Goal: Task Accomplishment & Management: Complete application form

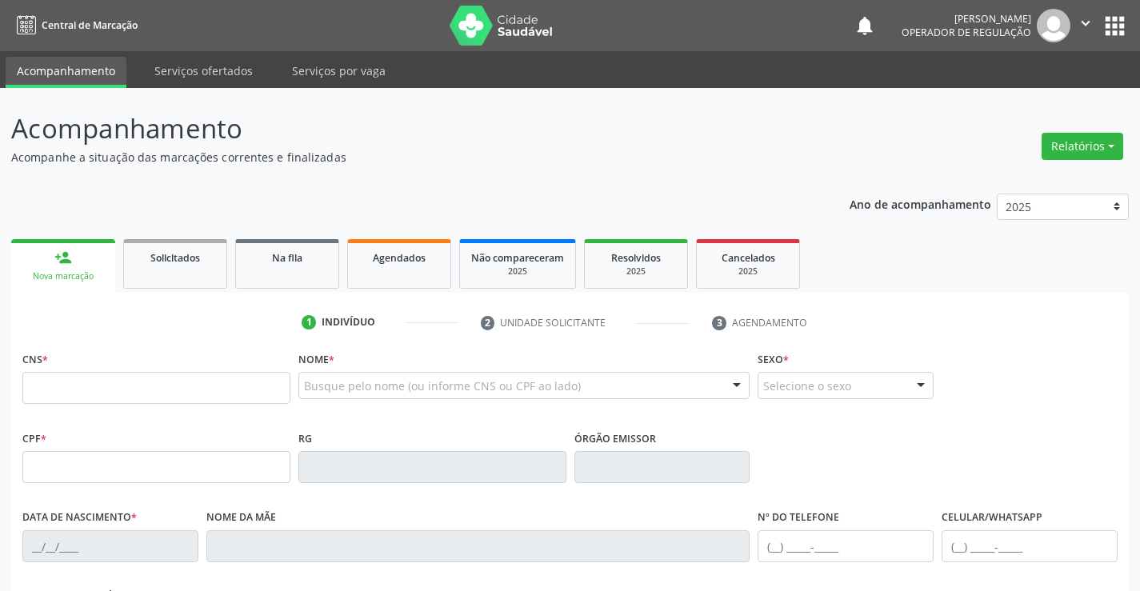
click at [102, 393] on input "text" at bounding box center [156, 388] width 268 height 32
type input "707 1068 6025 4220"
type input "2253902993"
type input "0[DATE]"
type input "[PHONE_NUMBER]"
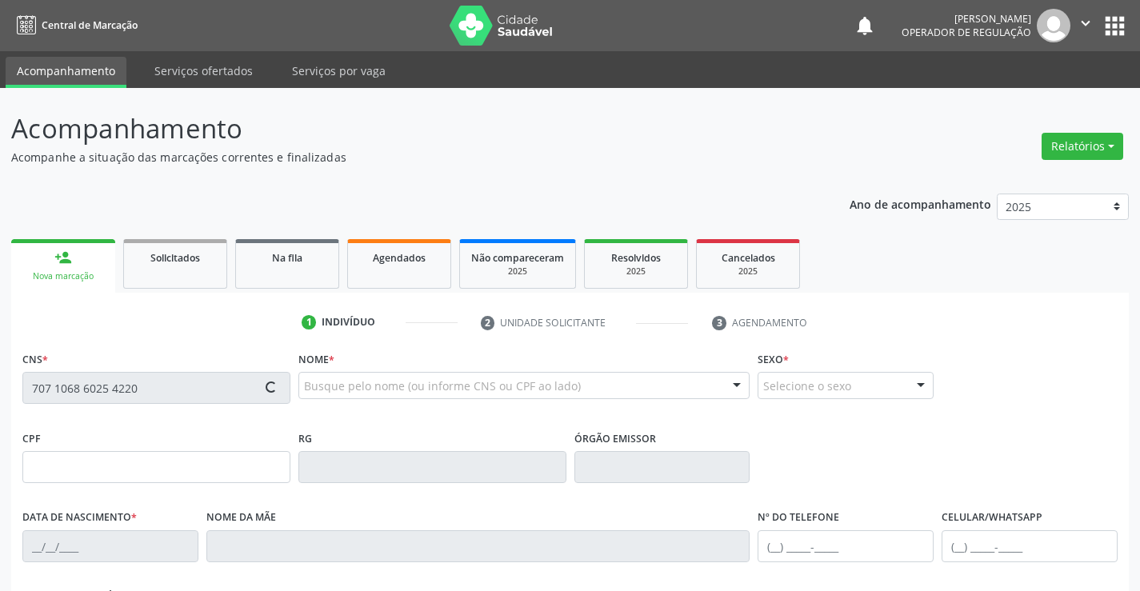
type input "S/N"
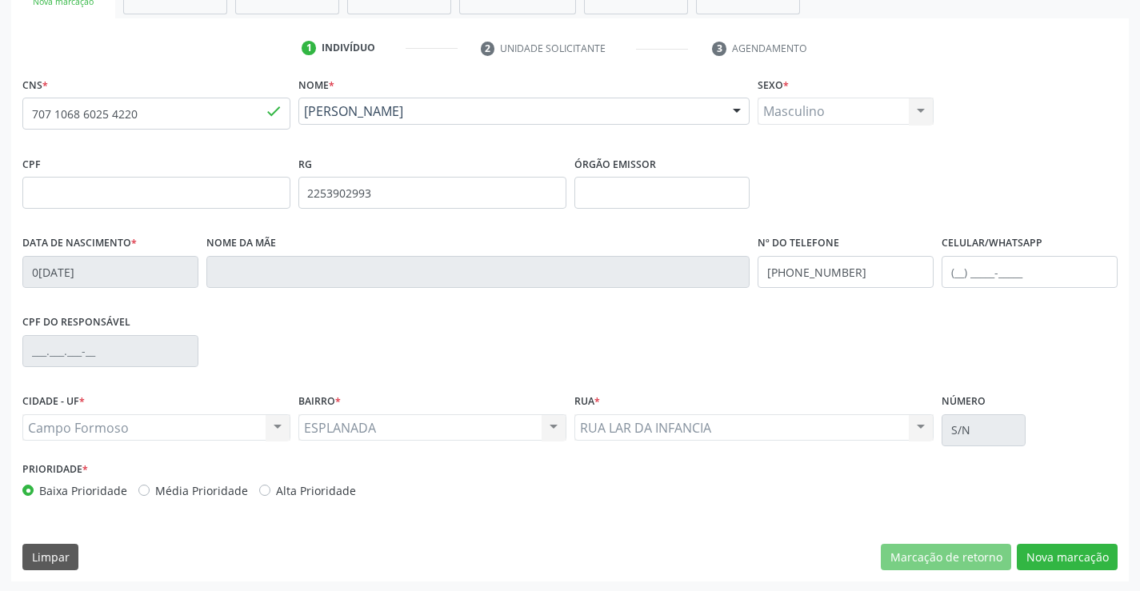
scroll to position [276, 0]
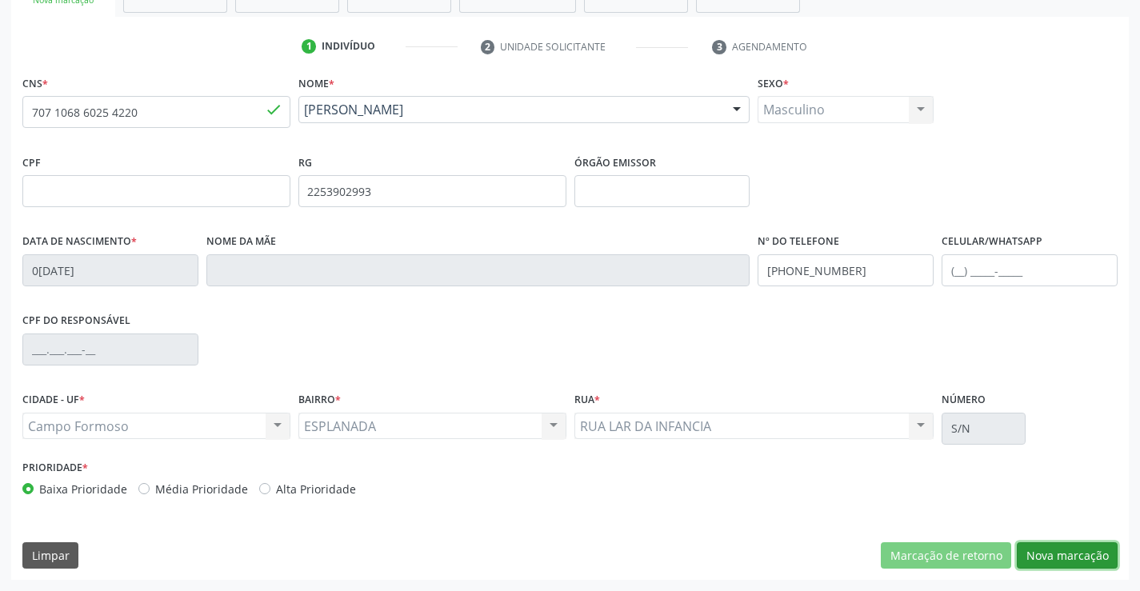
click at [1074, 553] on button "Nova marcação" at bounding box center [1067, 555] width 101 height 27
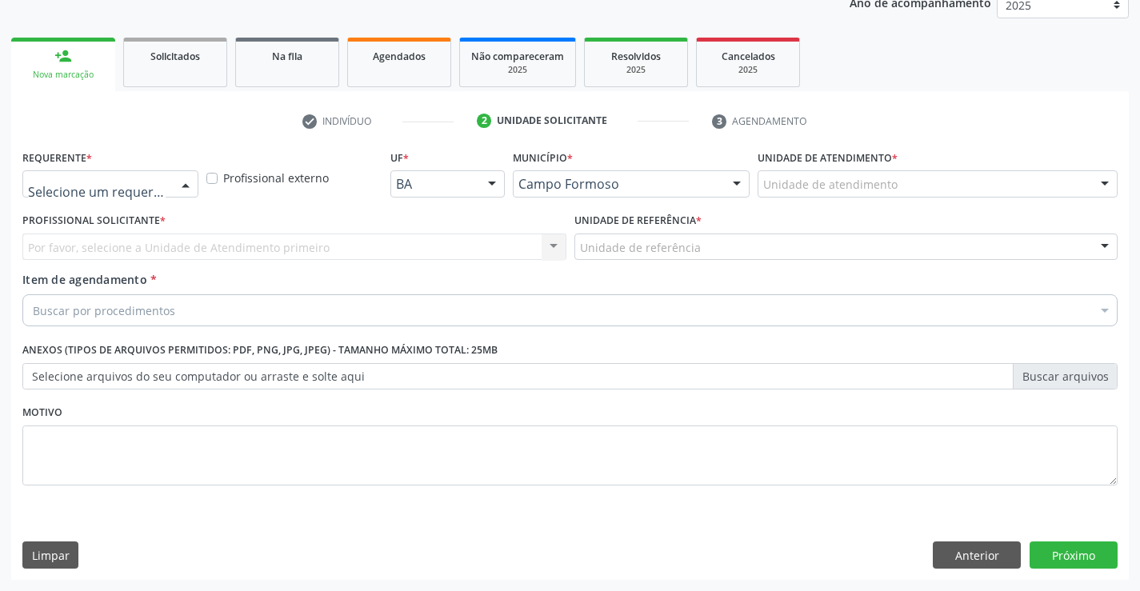
click at [183, 181] on div at bounding box center [186, 184] width 24 height 27
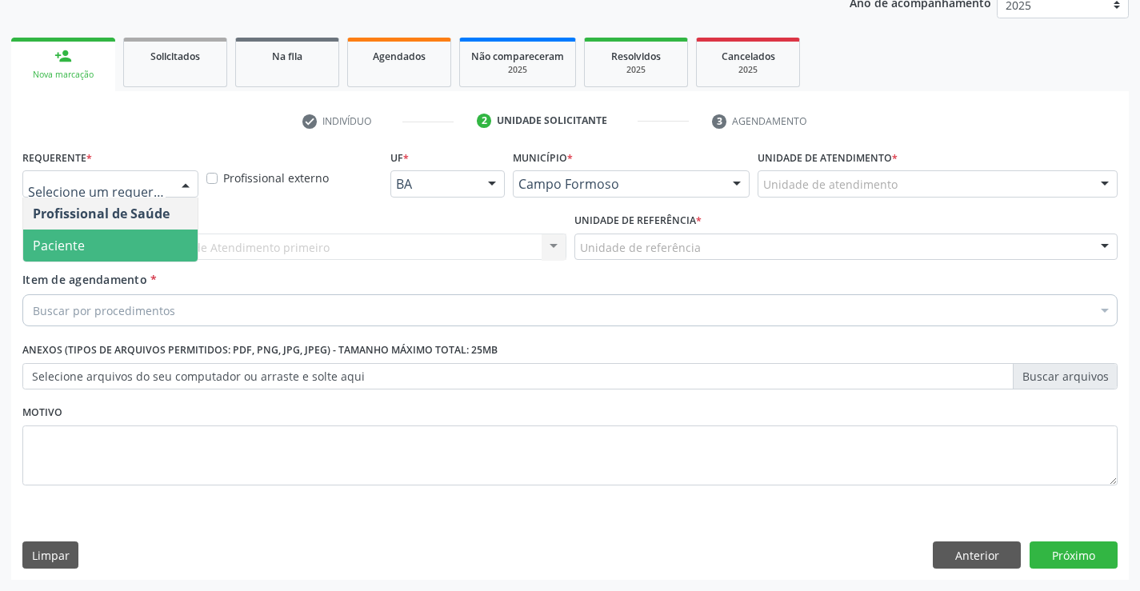
click at [69, 246] on span "Paciente" at bounding box center [59, 246] width 52 height 18
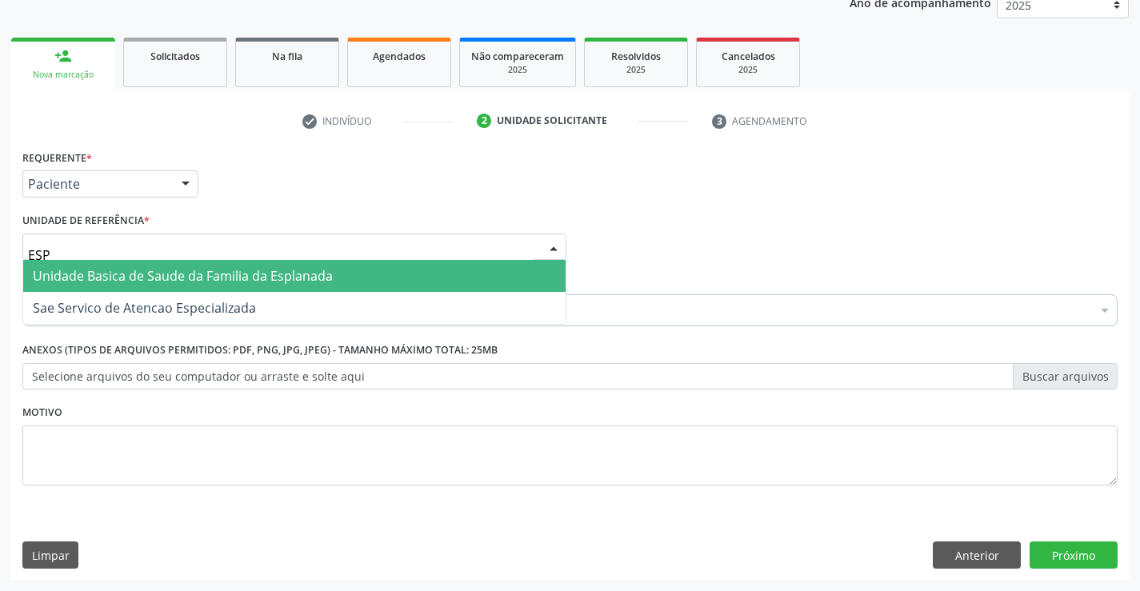
type input "ESPL"
click at [110, 276] on span "Unidade Basica de Saude da Familia da Esplanada" at bounding box center [183, 276] width 300 height 18
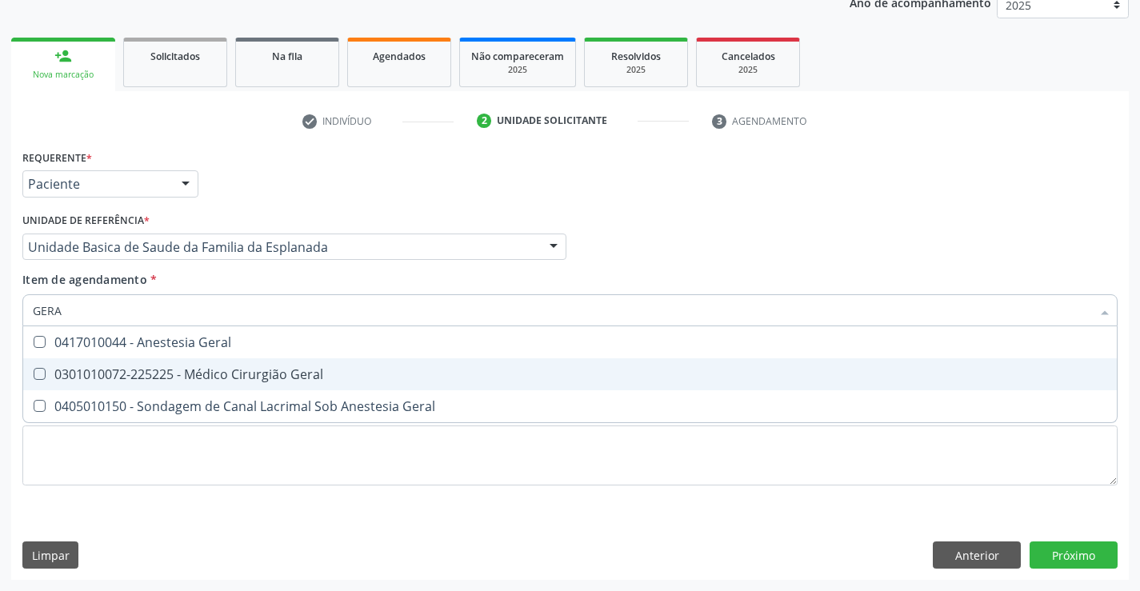
type input "GERAL"
click at [214, 365] on span "0301010072-225225 - Médico Cirurgião Geral" at bounding box center [569, 374] width 1093 height 32
checkbox Geral "true"
click at [1057, 554] on div "Requerente * Paciente Profissional de Saúde Paciente Nenhum resultado encontrad…" at bounding box center [569, 363] width 1117 height 434
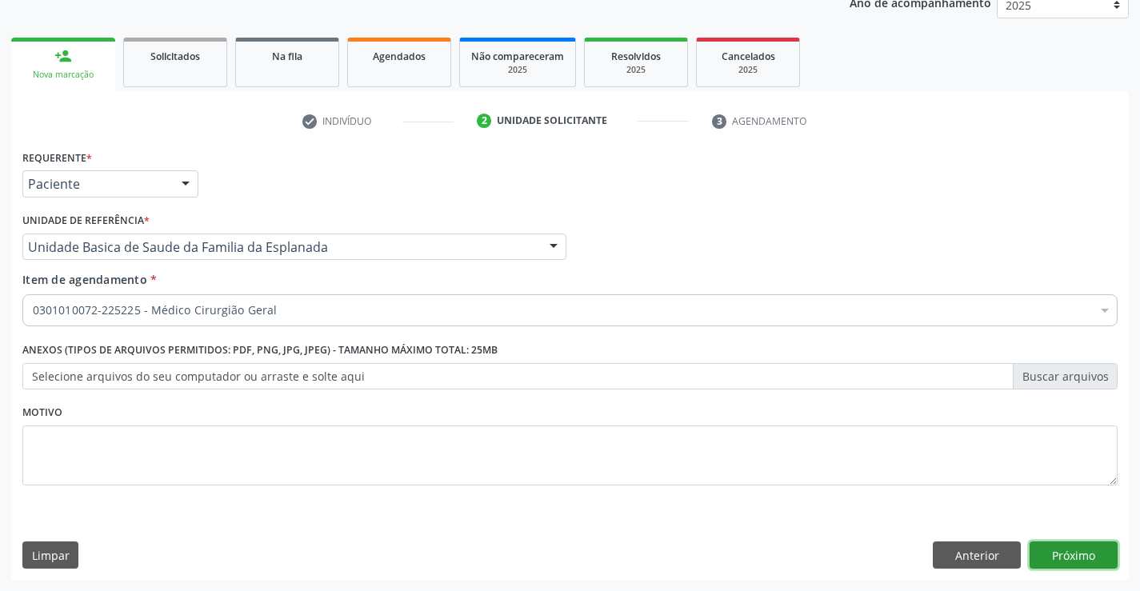
click at [1070, 553] on button "Próximo" at bounding box center [1073, 554] width 88 height 27
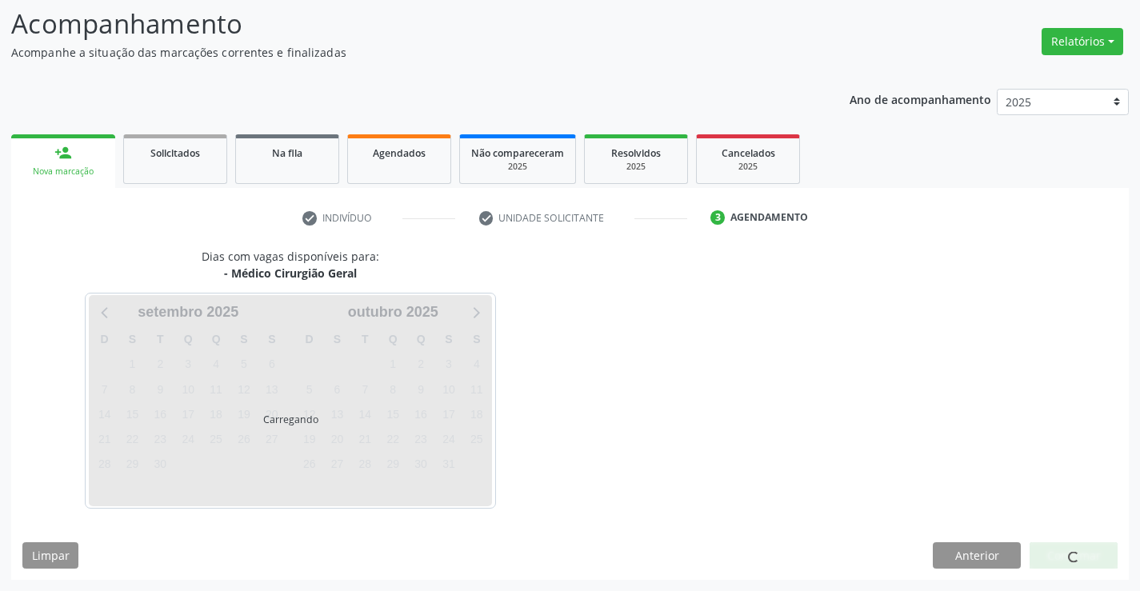
scroll to position [105, 0]
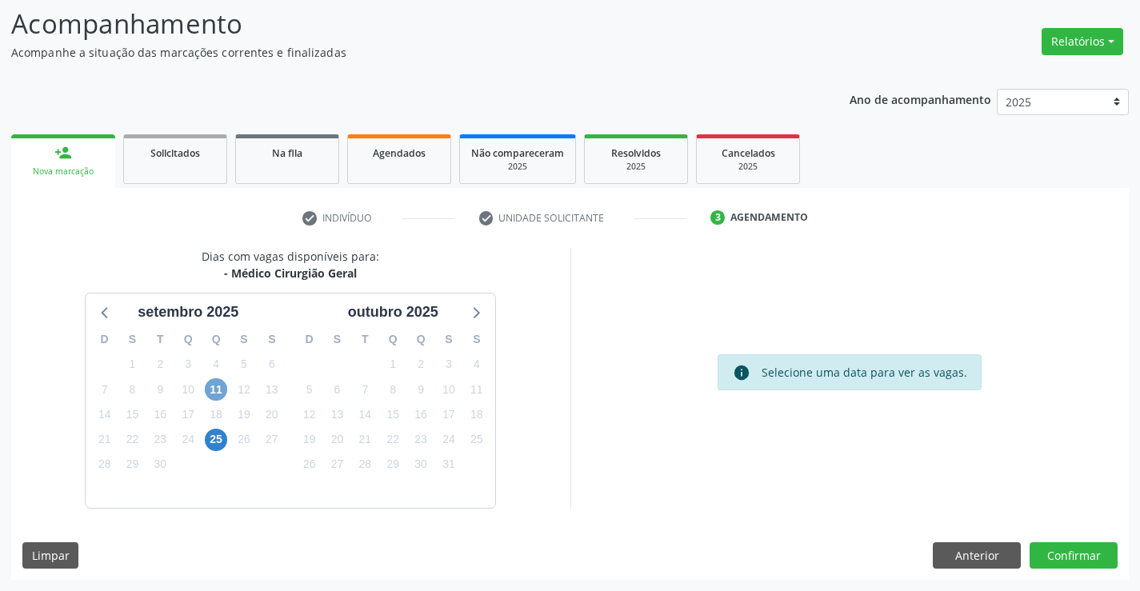
click at [218, 389] on span "11" at bounding box center [216, 389] width 22 height 22
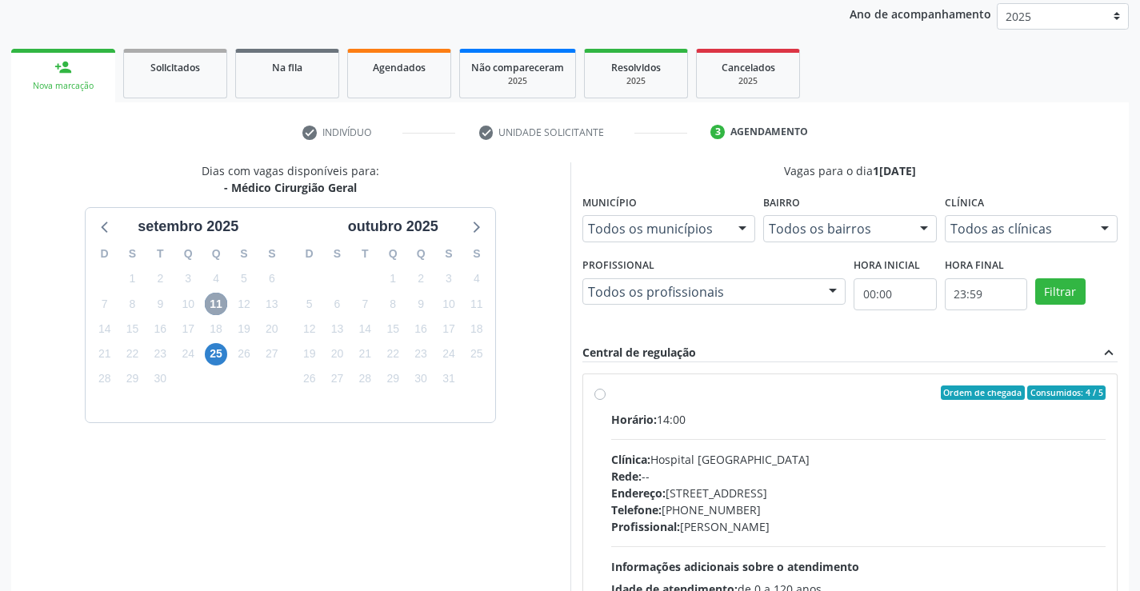
scroll to position [336, 0]
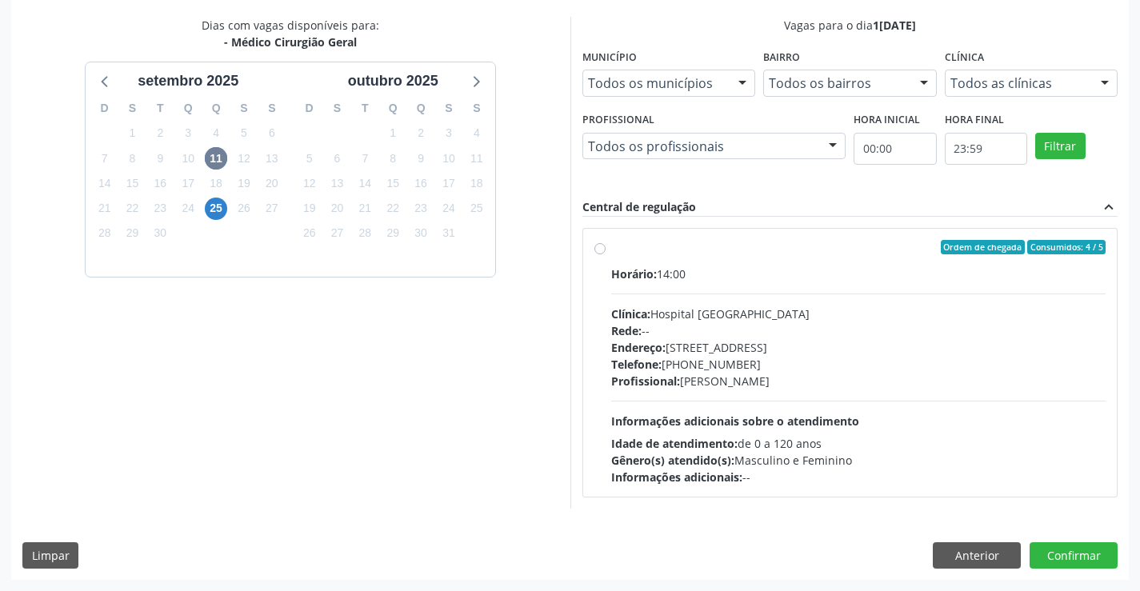
click at [611, 252] on label "Ordem de chegada Consumidos: 4 / 5 Horário: 14:00 Clínica: Hospital [GEOGRAPHIC…" at bounding box center [858, 363] width 495 height 246
click at [601, 252] on input "Ordem de chegada Consumidos: 4 / 5 Horário: 14:00 Clínica: Hospital [GEOGRAPHIC…" at bounding box center [599, 247] width 11 height 14
radio input "true"
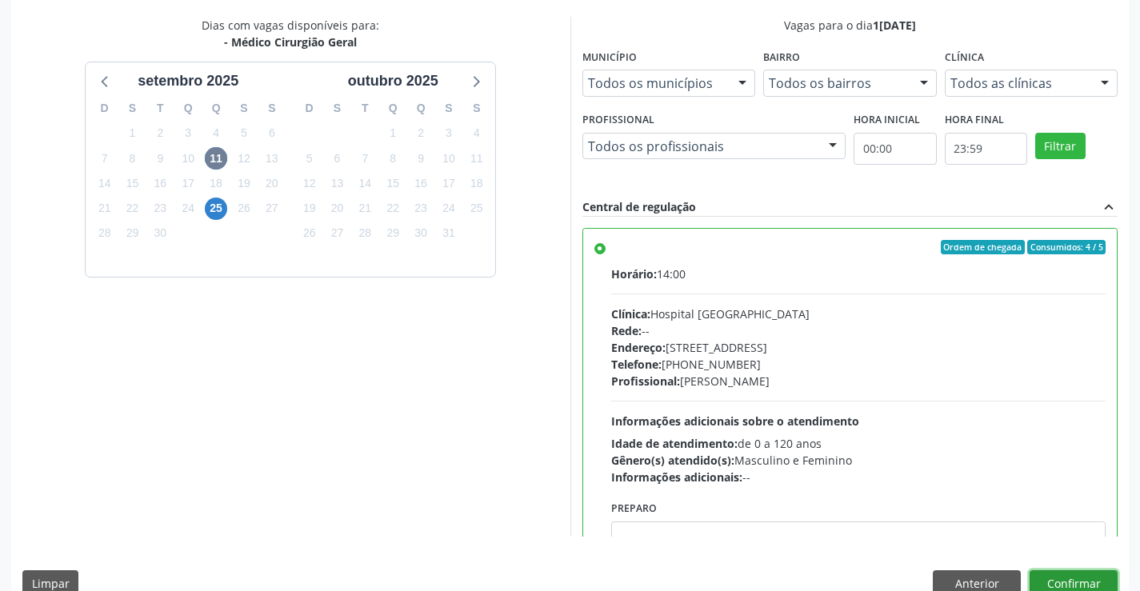
click at [1083, 581] on button "Confirmar" at bounding box center [1073, 583] width 88 height 27
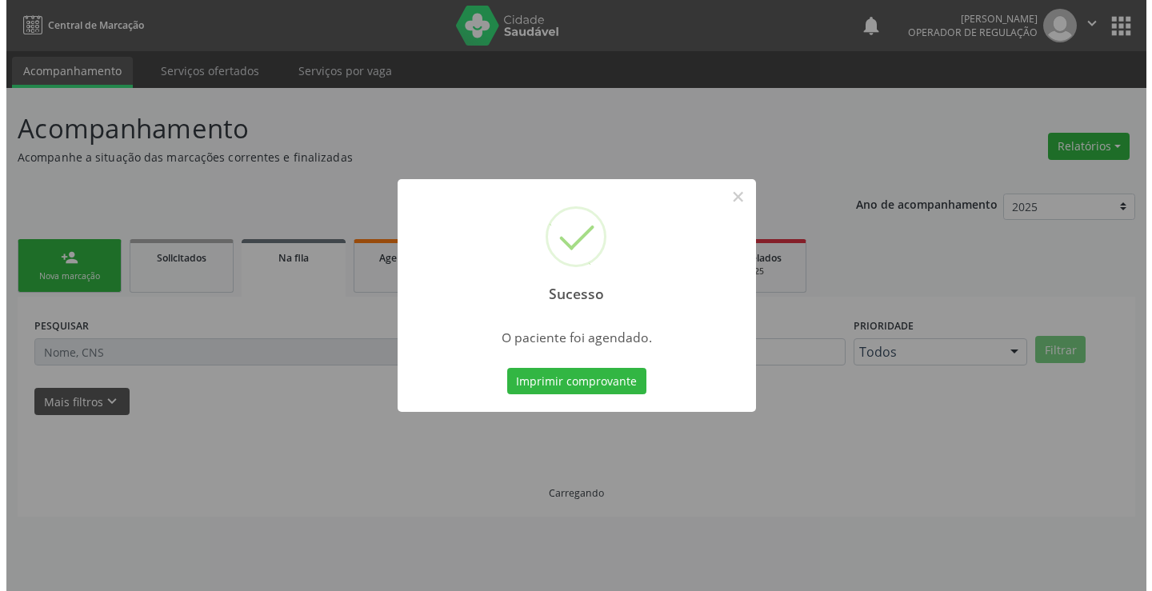
scroll to position [0, 0]
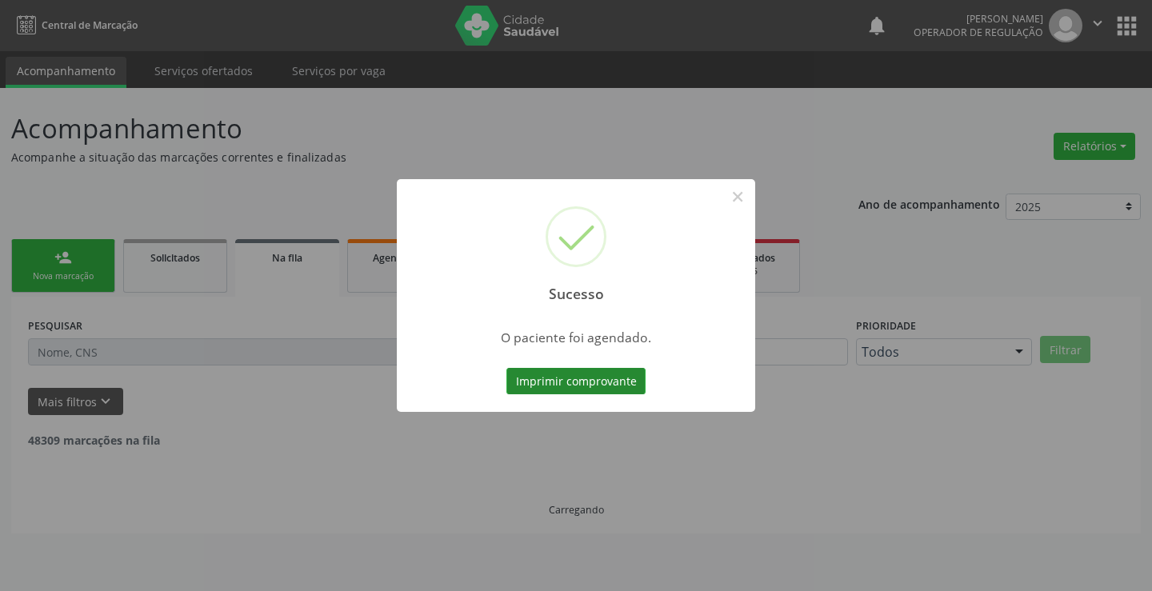
click at [569, 375] on button "Imprimir comprovante" at bounding box center [575, 381] width 139 height 27
